Goal: Check status: Check status

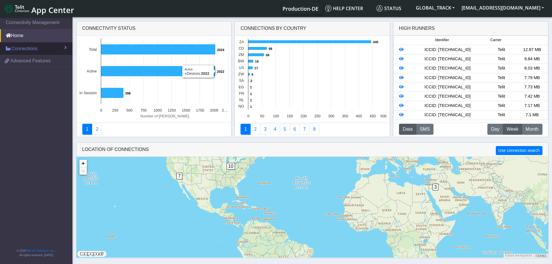
click at [41, 49] on link "Connections" at bounding box center [36, 48] width 72 height 13
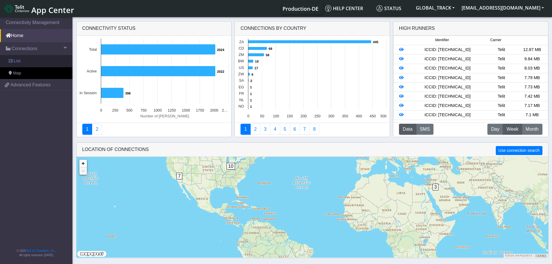
click at [29, 63] on link "List" at bounding box center [36, 61] width 72 height 12
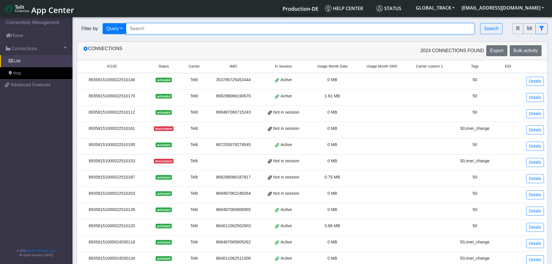
click at [159, 29] on input "Search..." at bounding box center [300, 28] width 349 height 11
paste input "867255079280329"
type input "867255079280329"
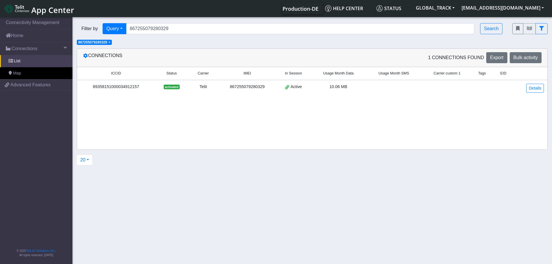
click at [244, 88] on div "867255079280329" at bounding box center [247, 87] width 51 height 6
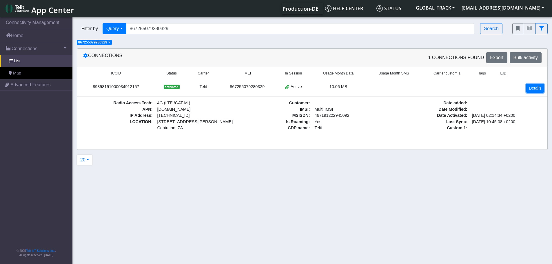
click at [539, 86] on link "Details" at bounding box center [535, 88] width 18 height 9
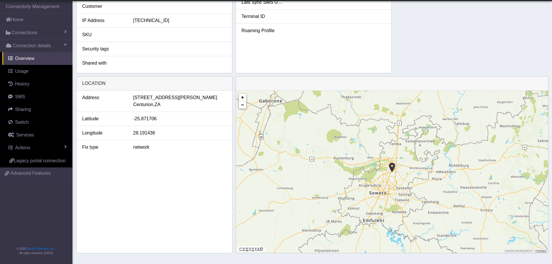
scroll to position [165, 0]
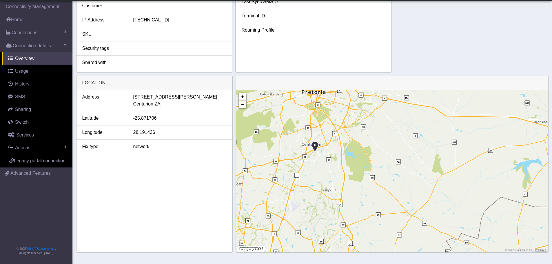
drag, startPoint x: 317, startPoint y: 136, endPoint x: 322, endPoint y: 154, distance: 19.2
click at [322, 154] on div "+ − ©2025 MapQuest, | Terms" at bounding box center [392, 171] width 313 height 162
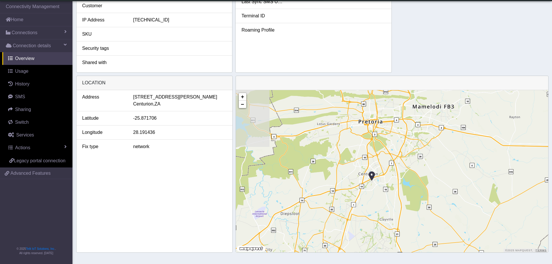
drag, startPoint x: 339, startPoint y: 147, endPoint x: 393, endPoint y: 180, distance: 63.4
click at [393, 180] on div "+ − ©2025 MapQuest, | Terms" at bounding box center [392, 171] width 313 height 162
